Goal: Task Accomplishment & Management: Manage account settings

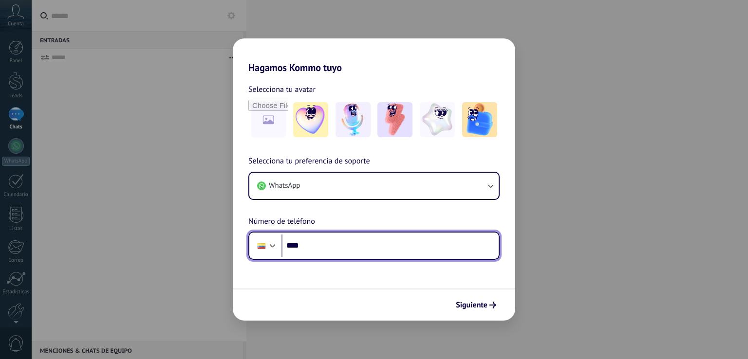
click at [339, 247] on input "****" at bounding box center [389, 246] width 217 height 22
type input "**********"
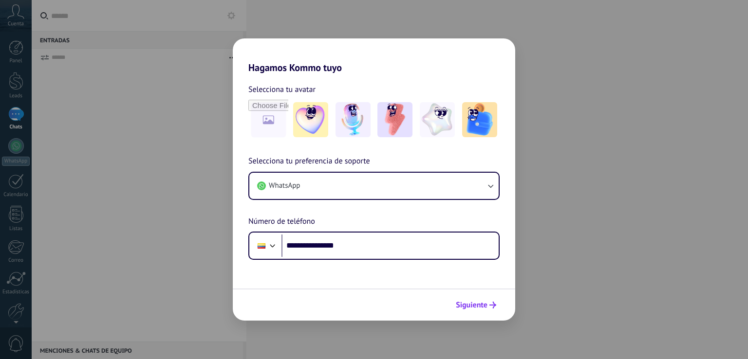
click at [492, 309] on button "Siguiente" at bounding box center [475, 305] width 49 height 17
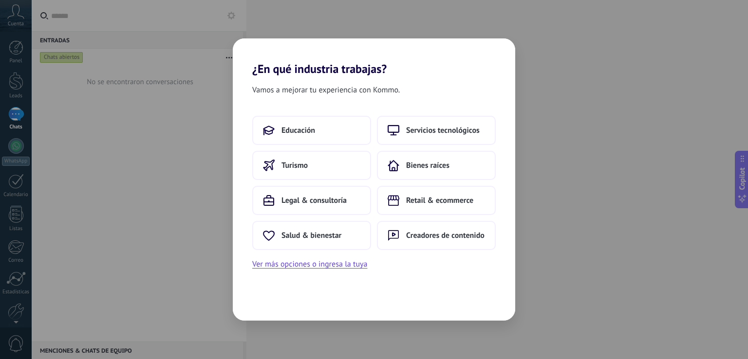
click at [404, 219] on div "Educación Servicios tecnológicos Turismo Bienes raíces Legal & consultoría Reta…" at bounding box center [373, 183] width 243 height 134
click at [317, 129] on button "Educación" at bounding box center [311, 130] width 119 height 29
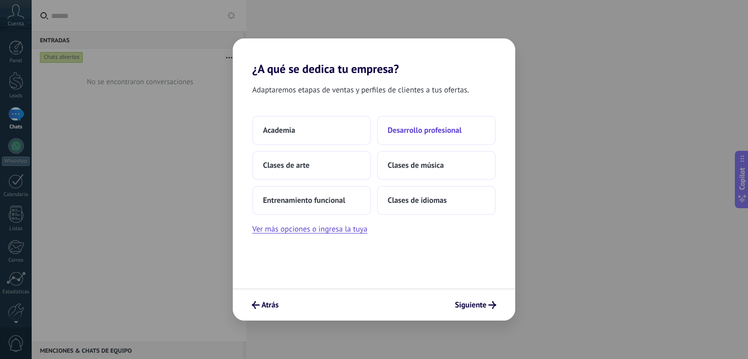
click at [401, 130] on span "Desarrollo profesional" at bounding box center [425, 131] width 74 height 10
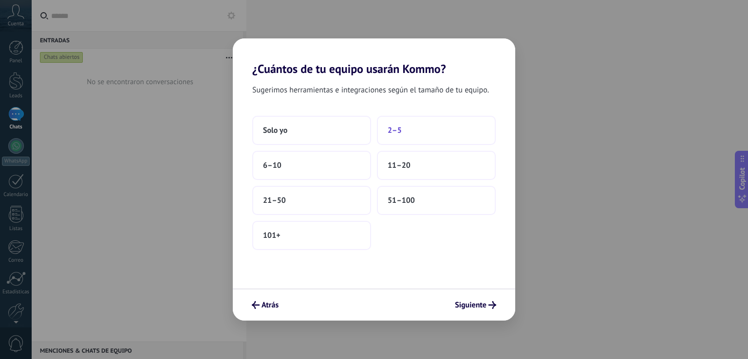
click at [383, 136] on button "2–5" at bounding box center [436, 130] width 119 height 29
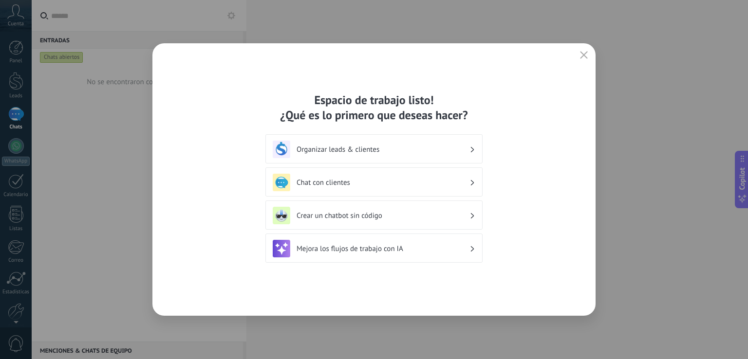
click at [383, 182] on h3 "Chat con clientes" at bounding box center [383, 182] width 173 height 9
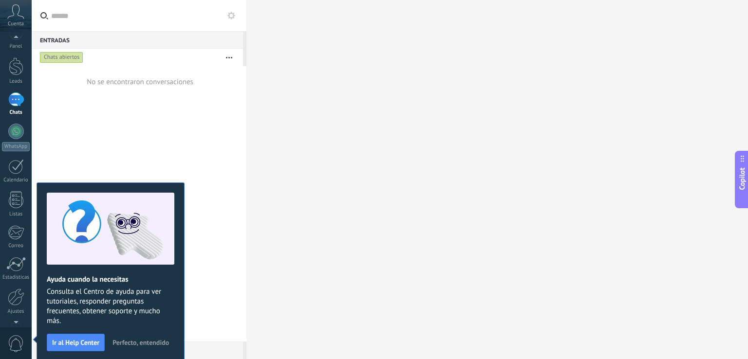
click at [12, 315] on div at bounding box center [16, 320] width 32 height 15
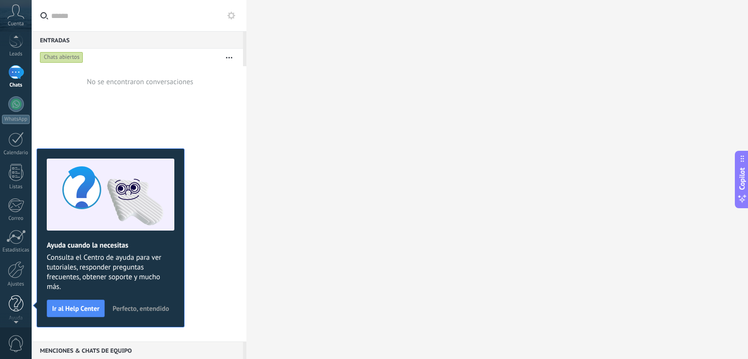
scroll to position [45, 0]
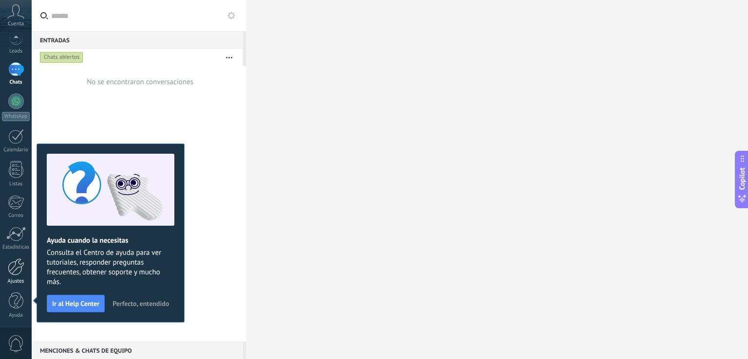
click at [11, 271] on div at bounding box center [16, 267] width 17 height 17
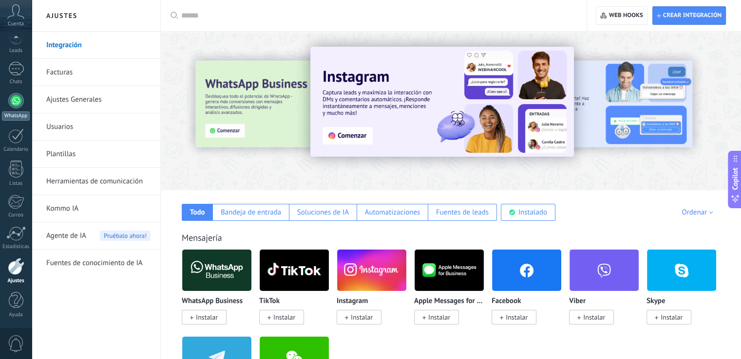
click at [18, 110] on link "WhatsApp" at bounding box center [16, 107] width 32 height 28
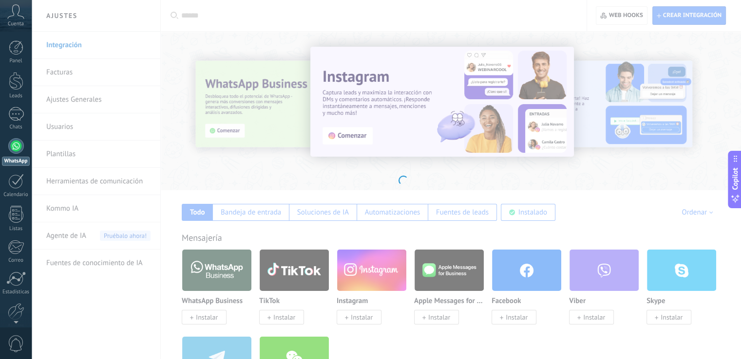
click at [14, 147] on div at bounding box center [16, 146] width 16 height 16
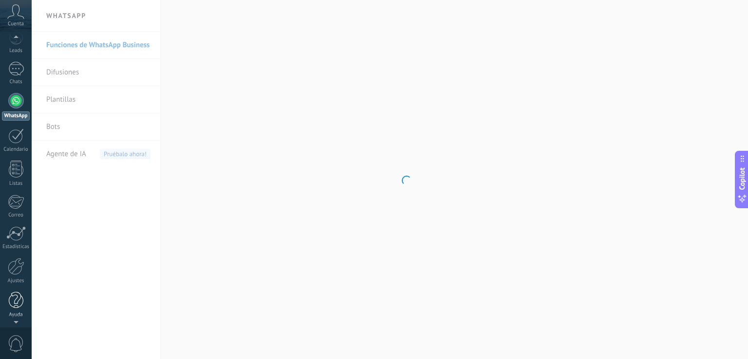
scroll to position [45, 0]
click at [10, 318] on div "Panel Leads Chats WhatsApp Clientes" at bounding box center [16, 162] width 32 height 333
click at [12, 273] on div at bounding box center [16, 267] width 17 height 17
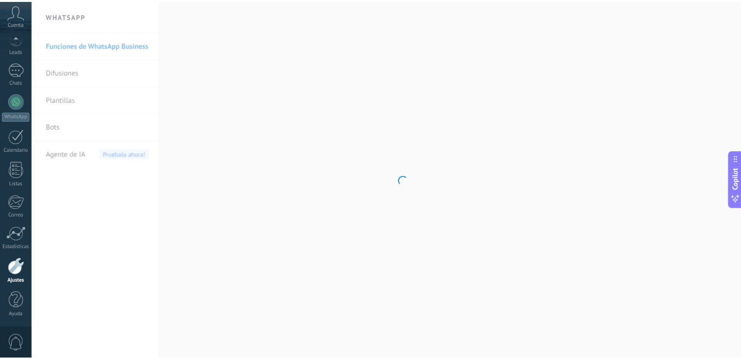
scroll to position [45, 0]
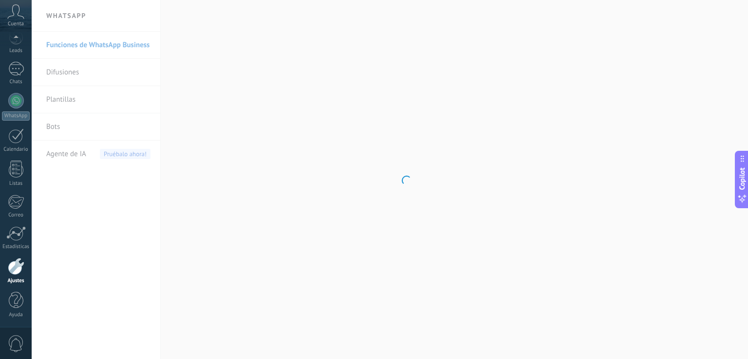
click at [18, 272] on div at bounding box center [16, 266] width 17 height 17
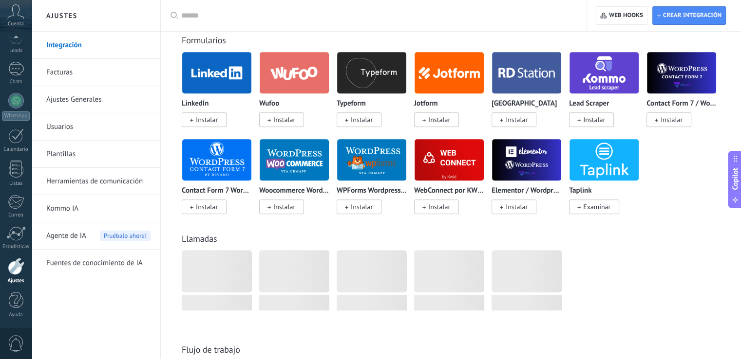
click at [21, 267] on div at bounding box center [16, 266] width 17 height 17
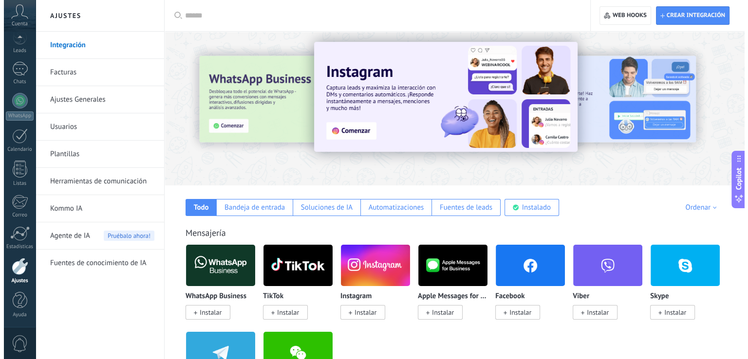
scroll to position [0, 0]
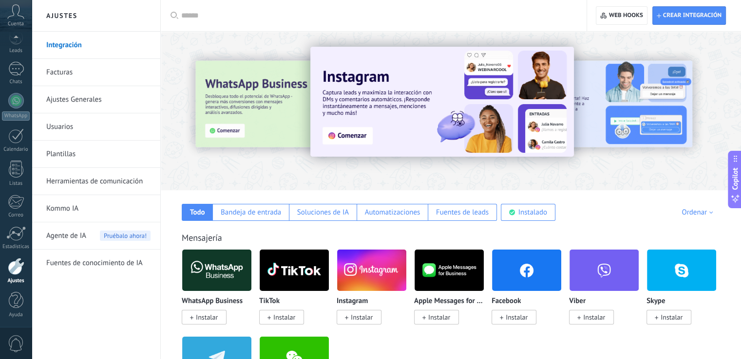
click at [233, 19] on input "text" at bounding box center [376, 16] width 391 height 10
type input "**********"
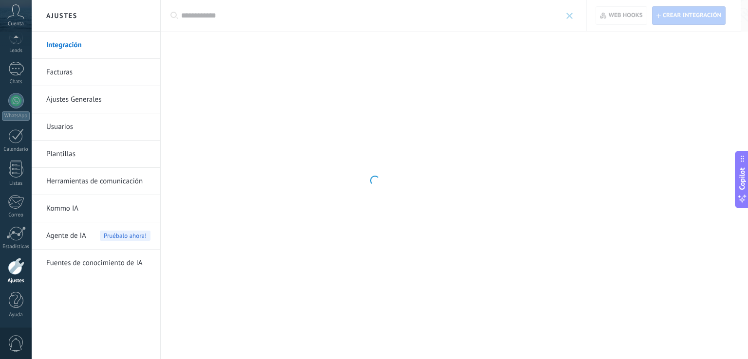
click at [81, 102] on link "Ajustes Generales" at bounding box center [98, 99] width 104 height 27
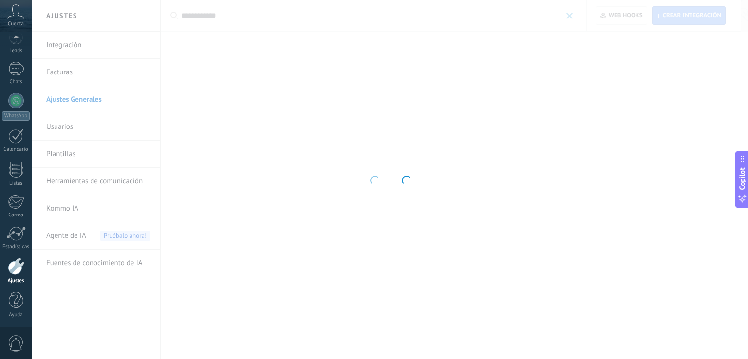
click at [179, 18] on body ".abccls-1,.abccls-2{fill-rule:evenodd}.abccls-2{fill:#fff} .abfcls-1{fill:none}…" at bounding box center [374, 179] width 748 height 359
click at [16, 279] on div "Ajustes" at bounding box center [16, 281] width 28 height 6
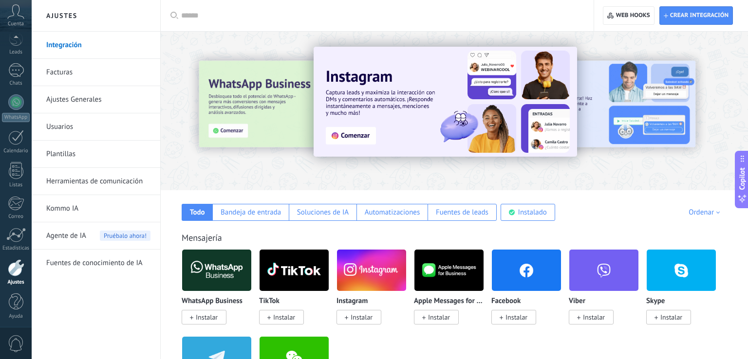
scroll to position [45, 0]
